Goal: Communication & Community: Answer question/provide support

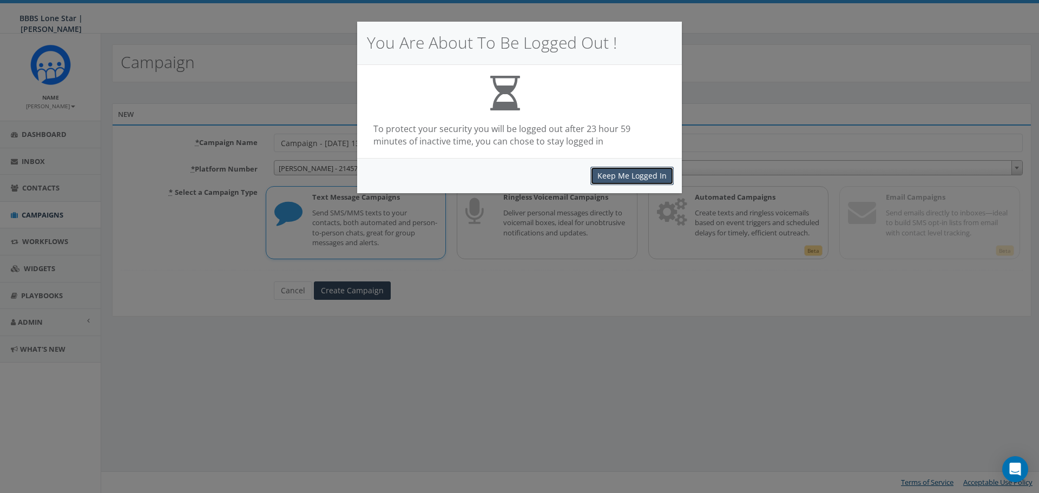
click at [635, 179] on button "Keep Me Logged In" at bounding box center [632, 176] width 83 height 18
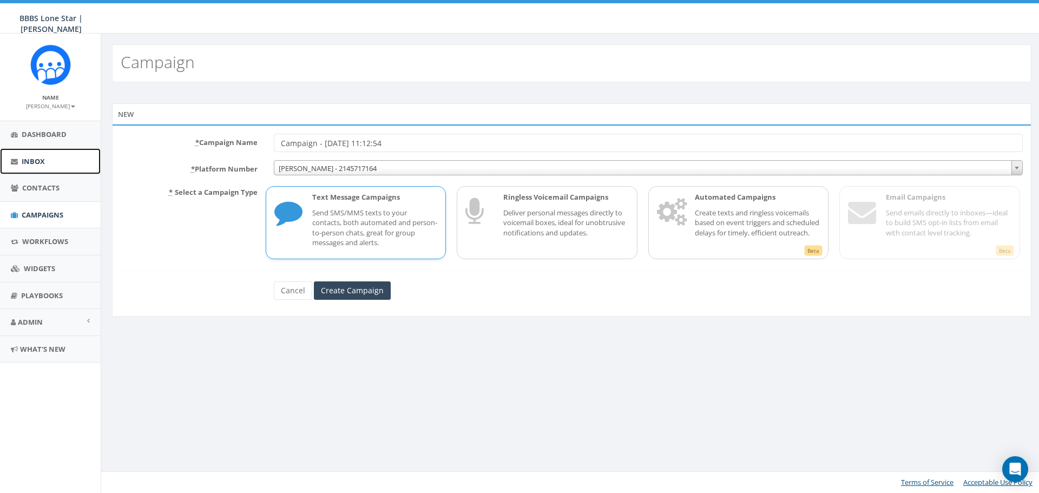
click at [35, 148] on link "Inbox" at bounding box center [50, 161] width 101 height 27
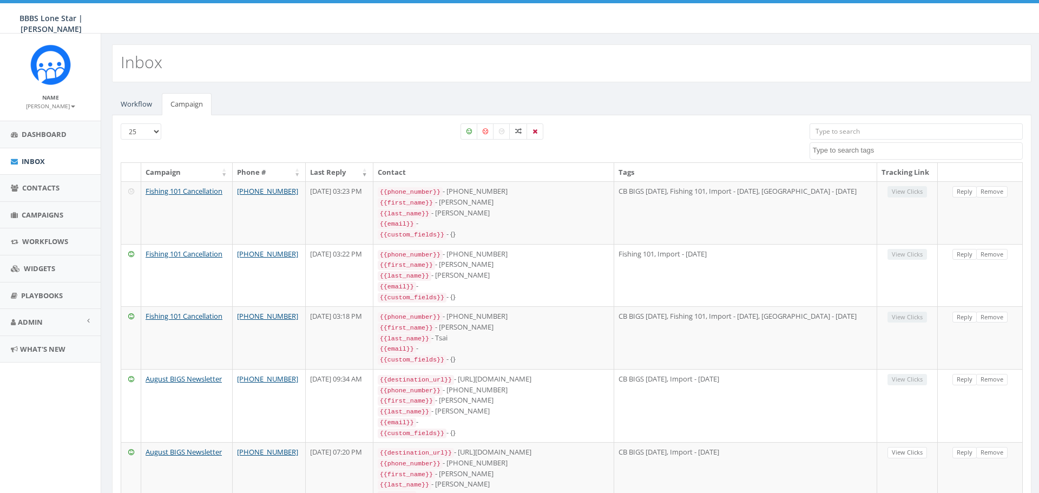
select select
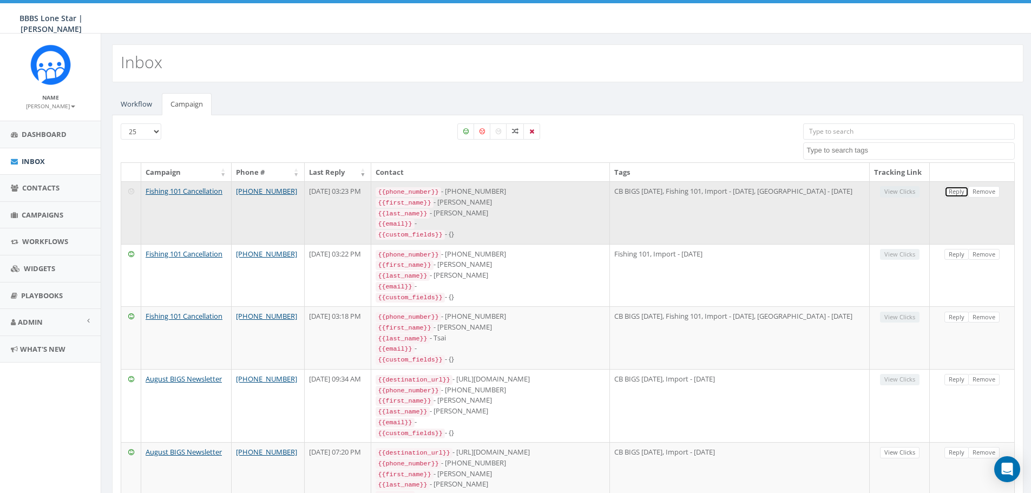
click at [949, 193] on link "Reply" at bounding box center [956, 191] width 24 height 11
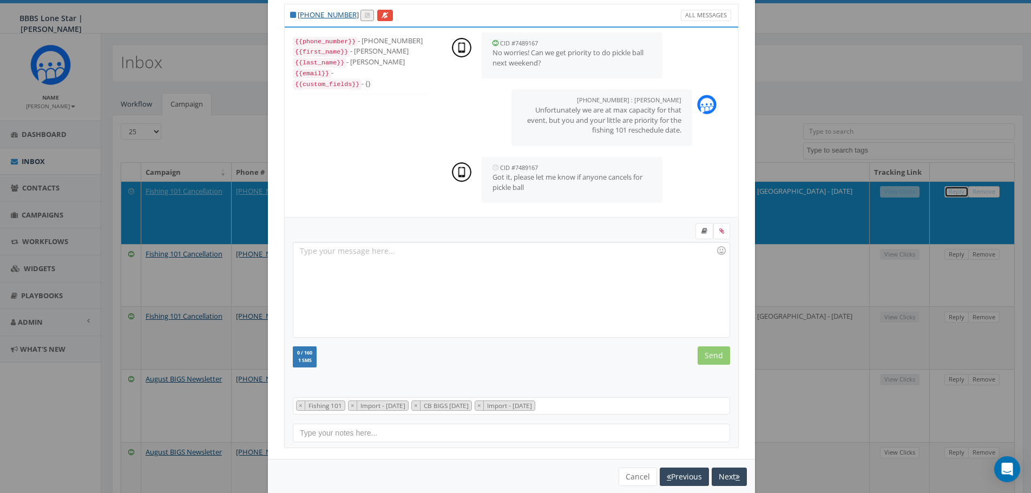
scroll to position [49, 0]
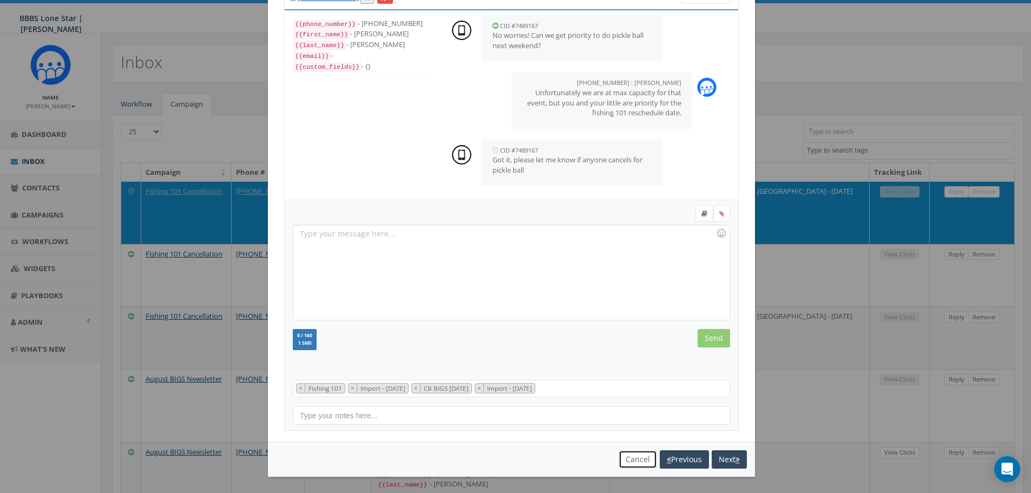
click at [632, 459] on button "Cancel" at bounding box center [638, 459] width 38 height 18
